Goal: Task Accomplishment & Management: Complete application form

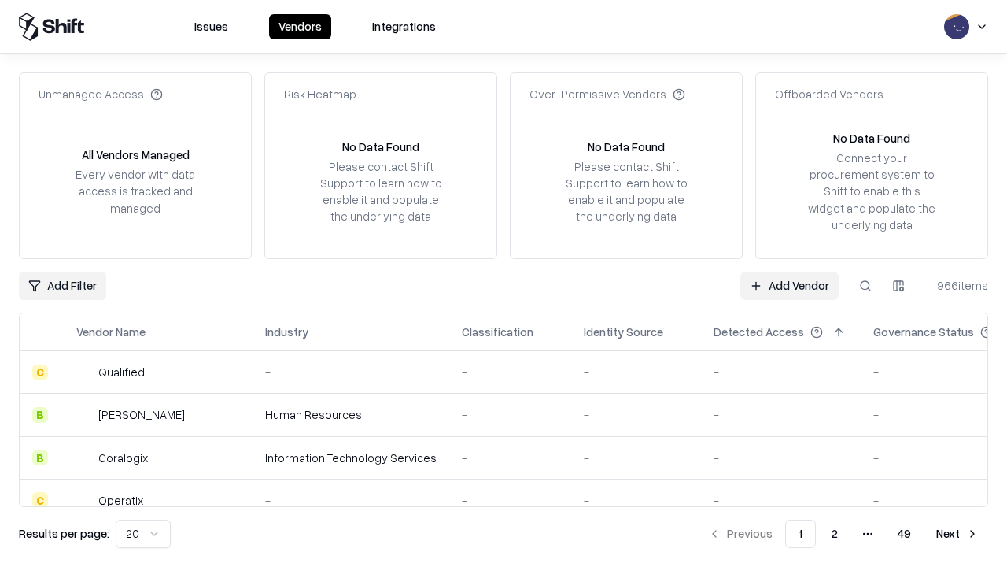
click at [789, 285] on link "Add Vendor" at bounding box center [790, 286] width 98 height 28
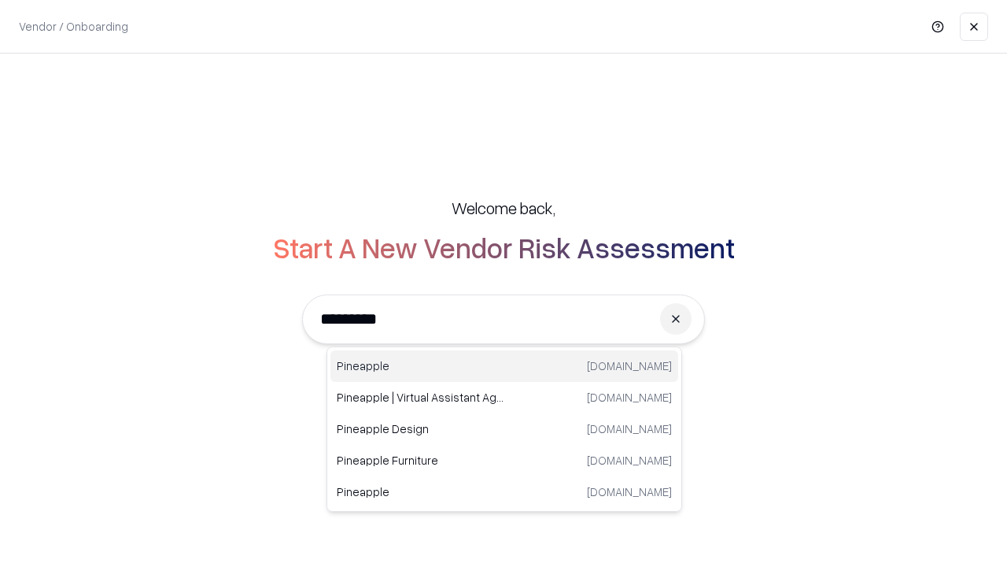
click at [504, 366] on div "Pineapple [DOMAIN_NAME]" at bounding box center [505, 365] width 348 height 31
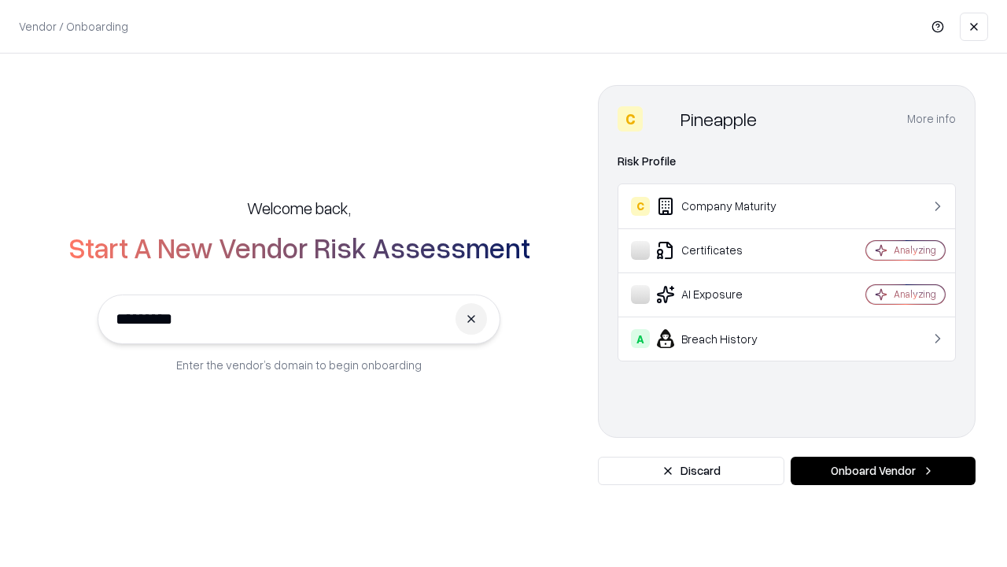
type input "*********"
click at [883, 471] on button "Onboard Vendor" at bounding box center [883, 470] width 185 height 28
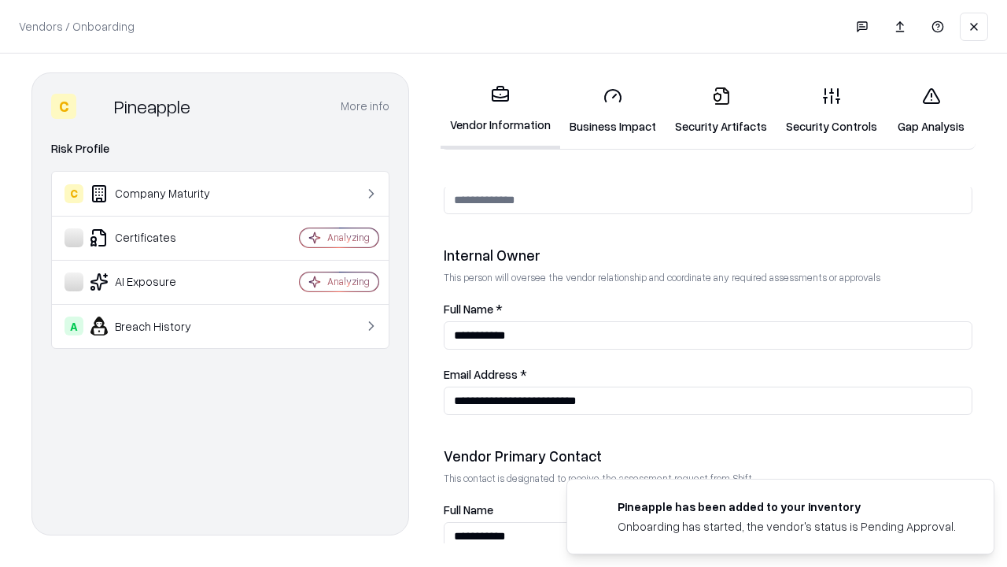
scroll to position [815, 0]
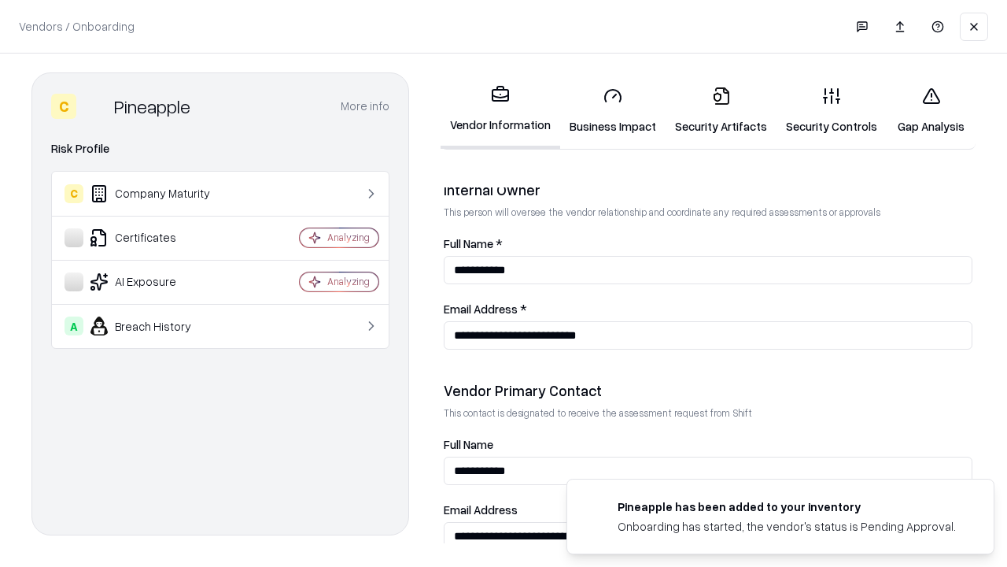
click at [613, 110] on link "Business Impact" at bounding box center [612, 110] width 105 height 73
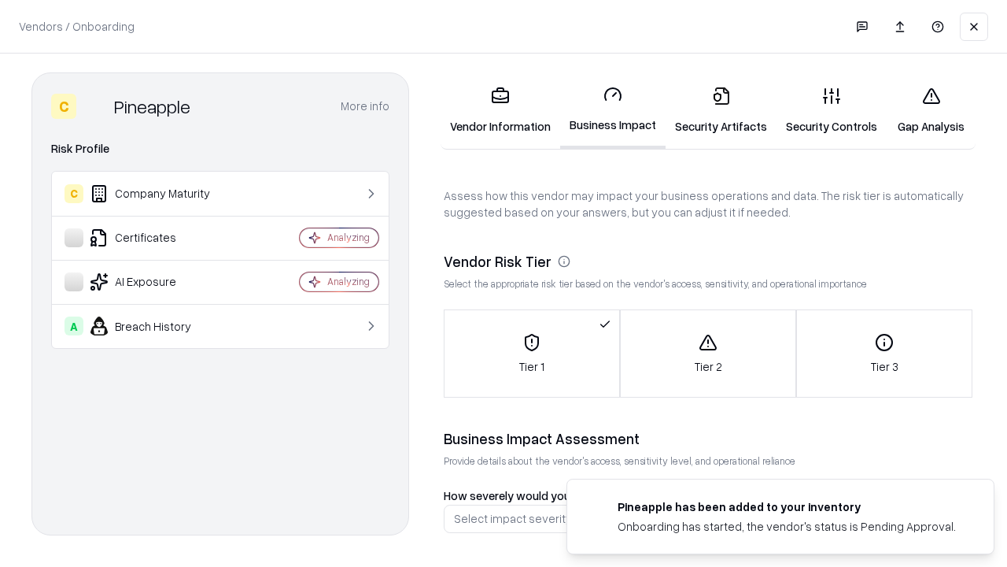
click at [931, 110] on link "Gap Analysis" at bounding box center [931, 110] width 89 height 73
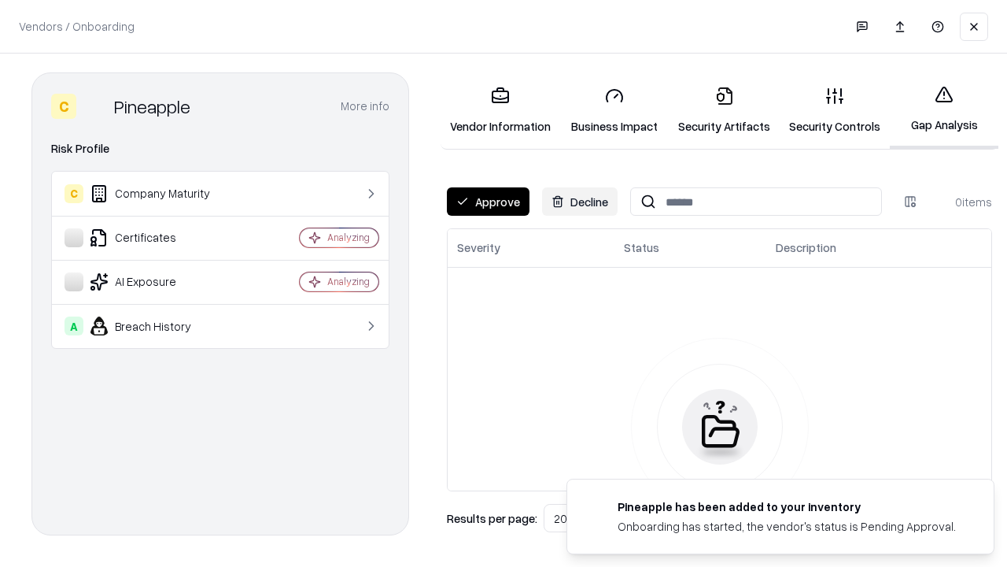
click at [488, 201] on button "Approve" at bounding box center [488, 201] width 83 height 28
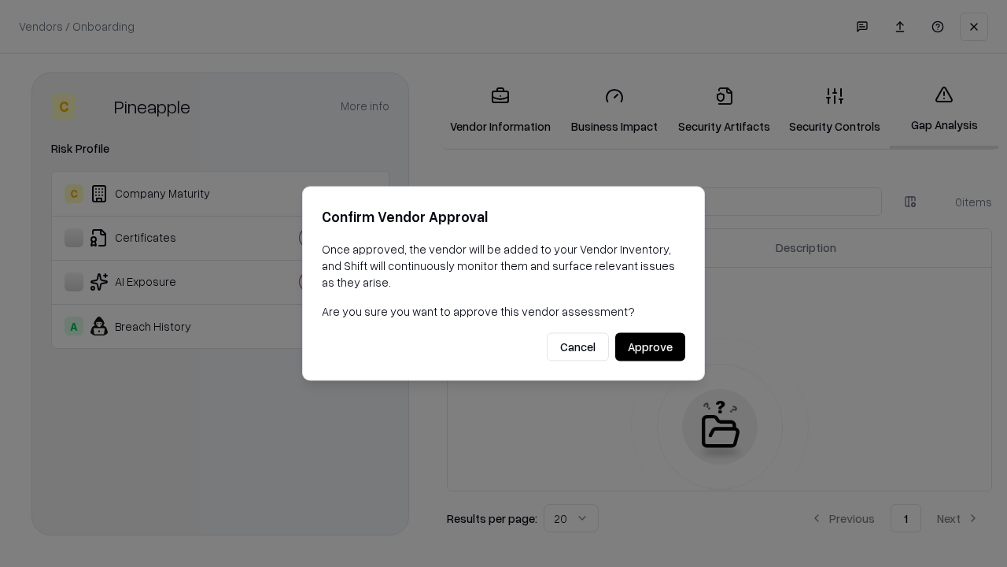
click at [650, 346] on button "Approve" at bounding box center [650, 347] width 70 height 28
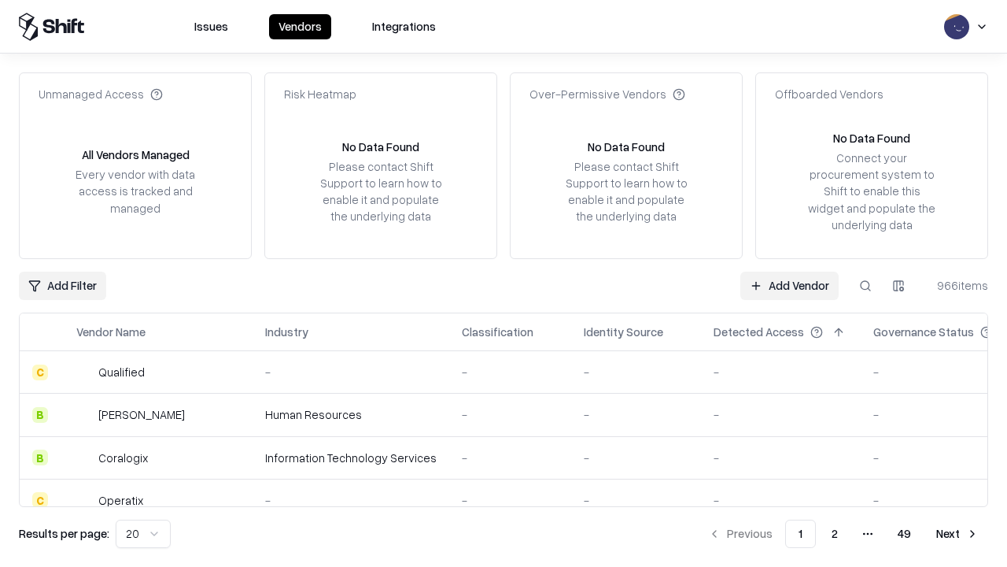
type input "*********"
click at [789, 285] on link "Add Vendor" at bounding box center [790, 286] width 98 height 28
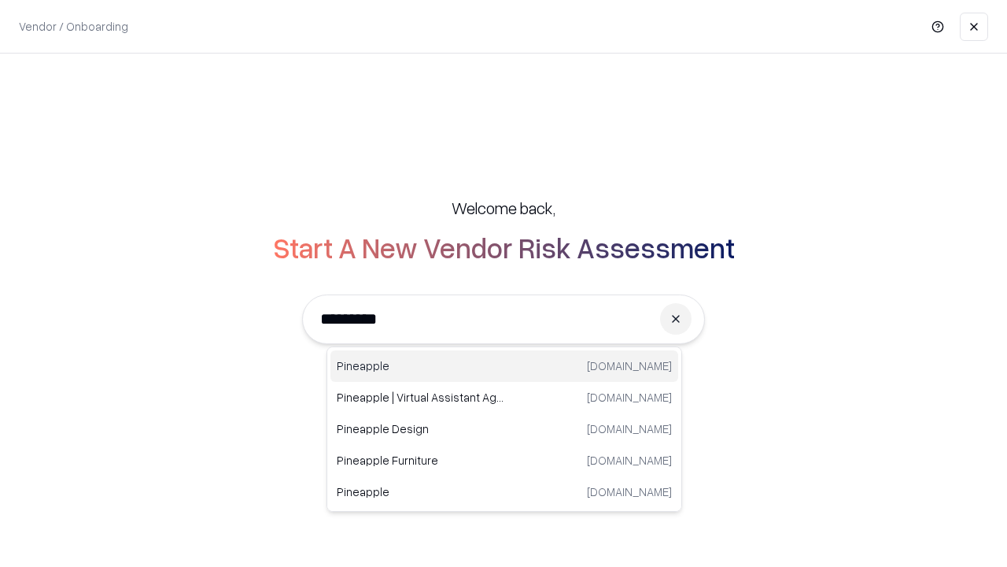
click at [504, 366] on div "Pineapple [DOMAIN_NAME]" at bounding box center [505, 365] width 348 height 31
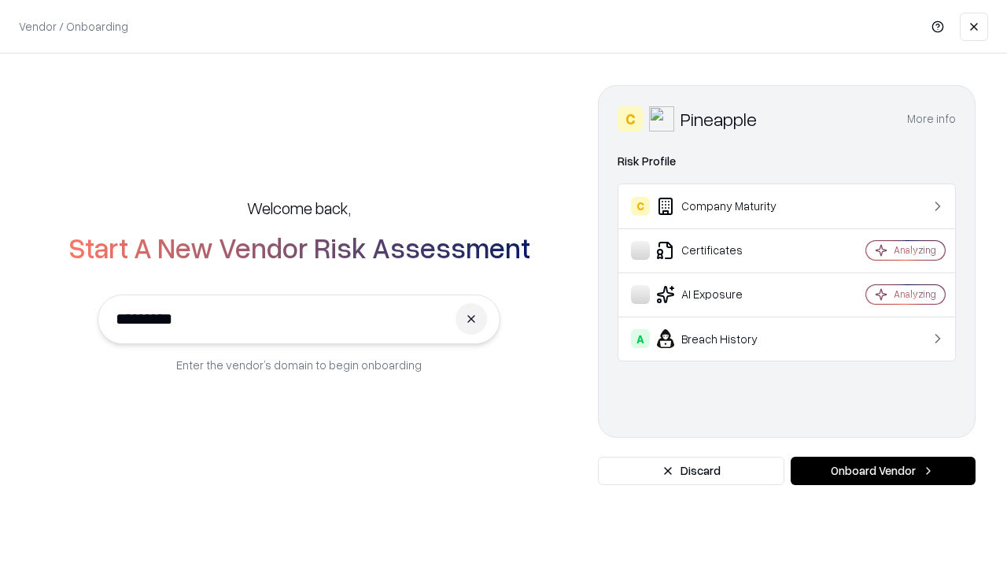
type input "*********"
click at [883, 471] on button "Onboard Vendor" at bounding box center [883, 470] width 185 height 28
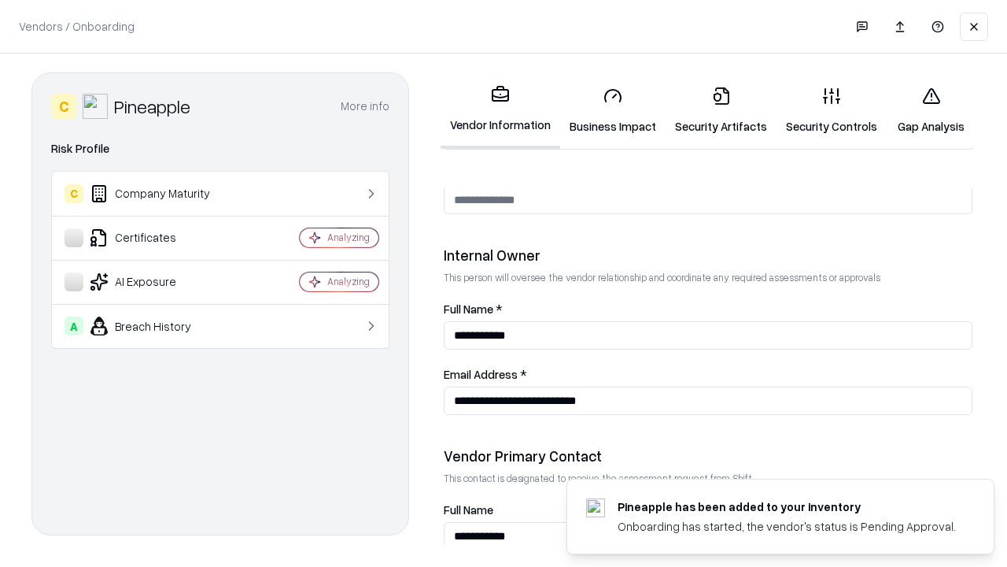
scroll to position [815, 0]
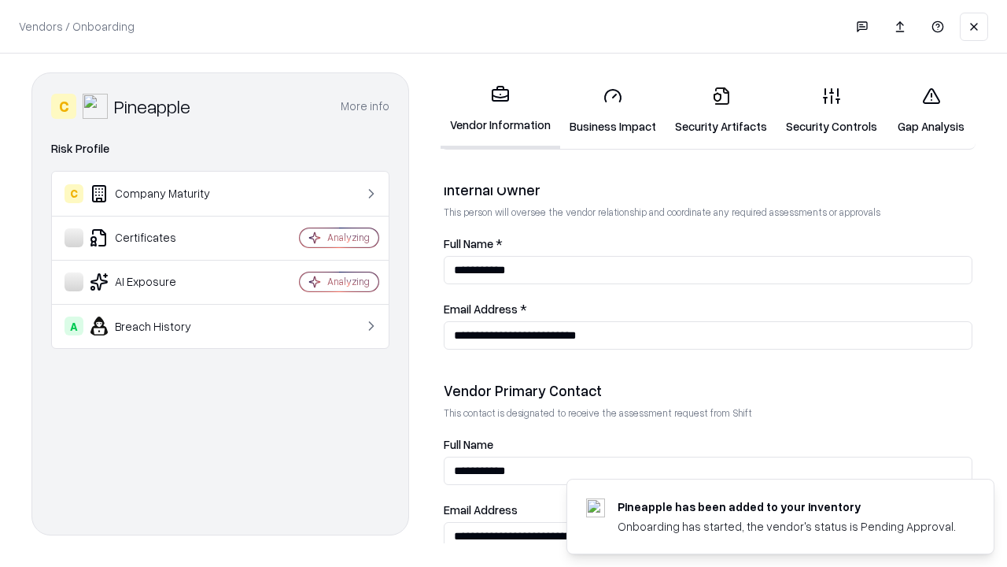
click at [931, 110] on link "Gap Analysis" at bounding box center [931, 110] width 89 height 73
